Goal: Navigation & Orientation: Find specific page/section

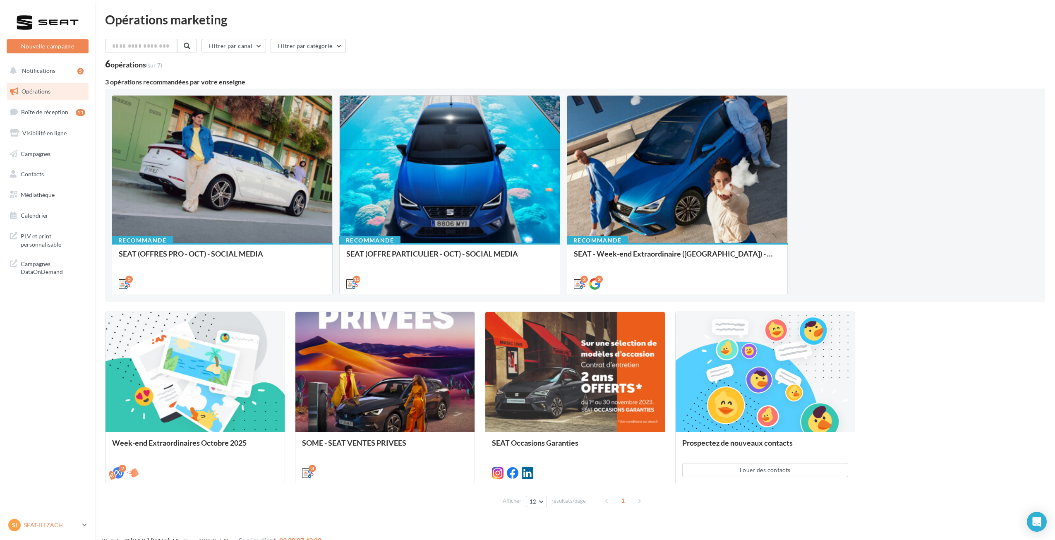
click at [43, 524] on p "SEAT-ILLZACH" at bounding box center [51, 525] width 55 height 8
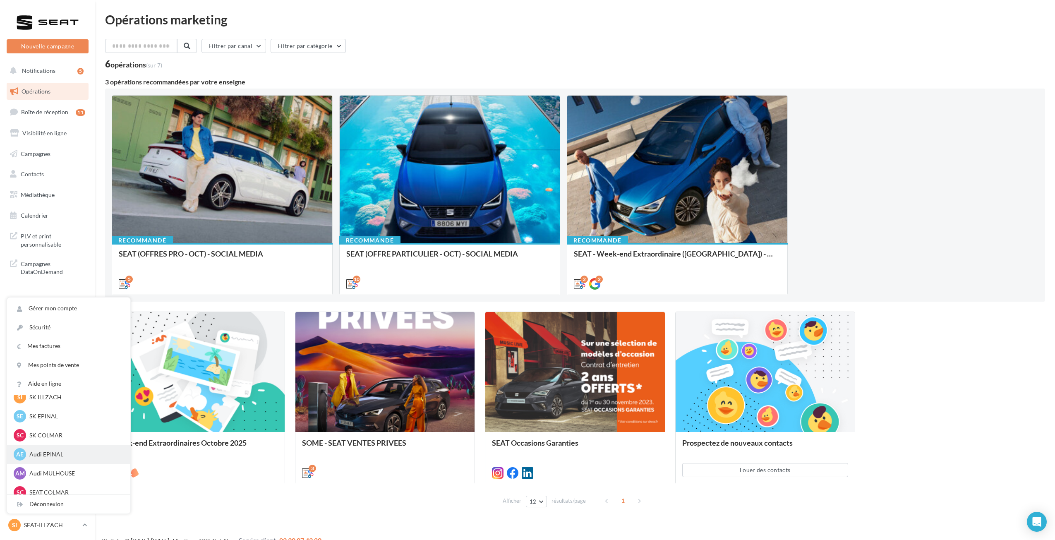
scroll to position [114, 0]
click at [63, 463] on p "Audi MULHOUSE" at bounding box center [74, 466] width 91 height 8
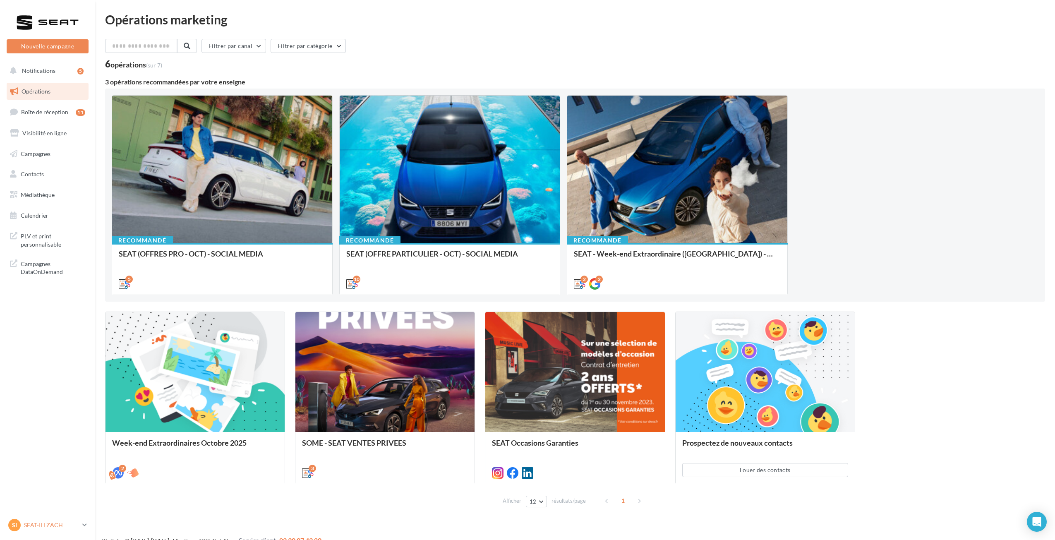
click at [32, 528] on p "SEAT-ILLZACH" at bounding box center [51, 525] width 55 height 8
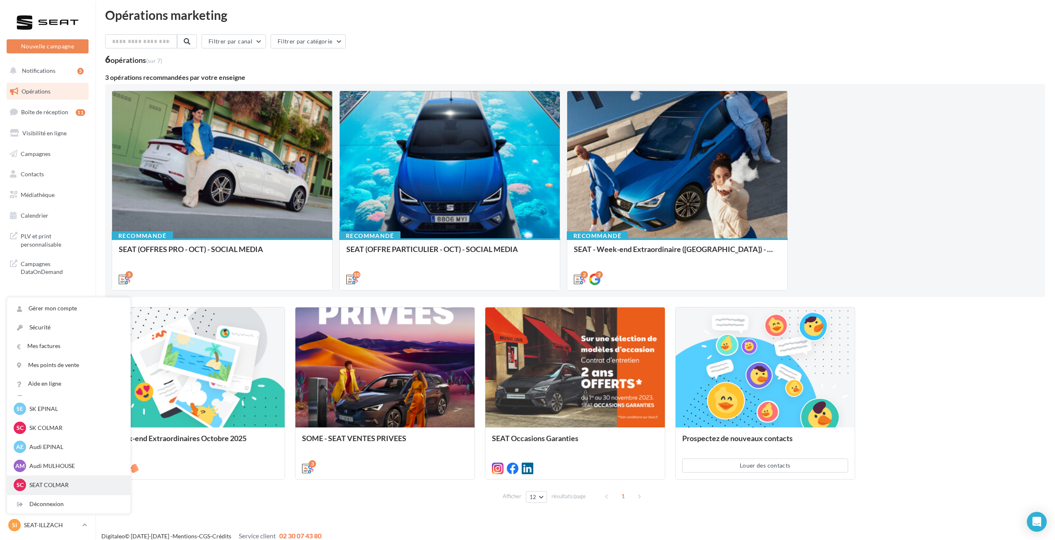
scroll to position [13, 0]
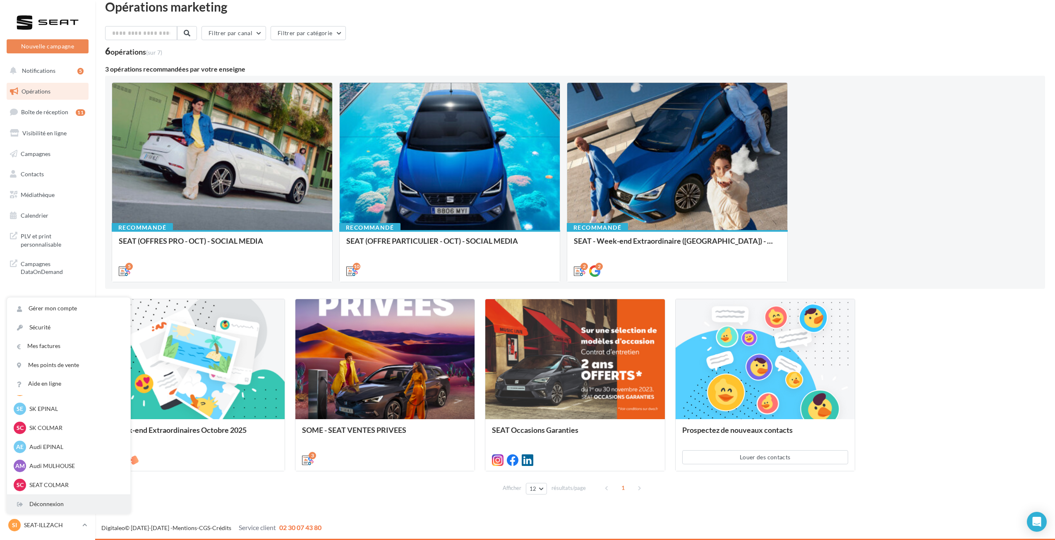
click at [48, 501] on div "Déconnexion" at bounding box center [68, 504] width 123 height 19
click at [52, 498] on div "Déconnexion" at bounding box center [68, 504] width 123 height 19
